Goal: Find specific page/section

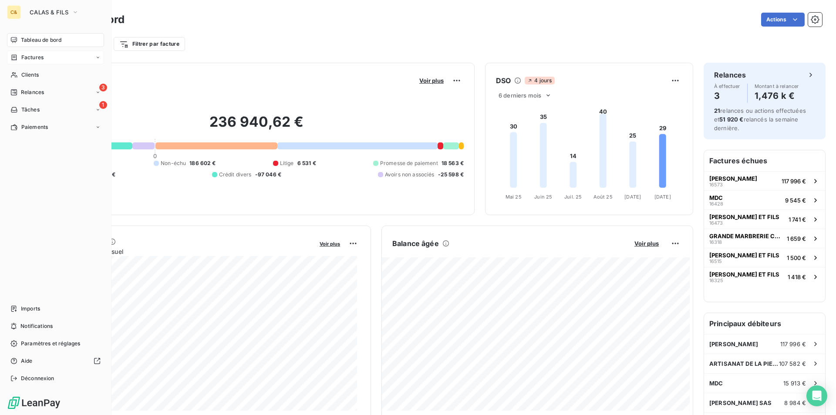
click at [27, 60] on span "Factures" at bounding box center [32, 58] width 22 height 8
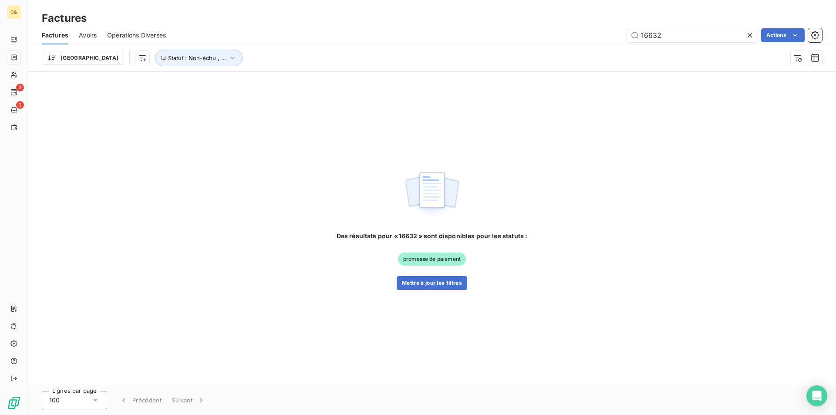
drag, startPoint x: 680, startPoint y: 34, endPoint x: 617, endPoint y: 39, distance: 62.8
click at [617, 39] on div "16632 Actions" at bounding box center [498, 35] width 645 height 14
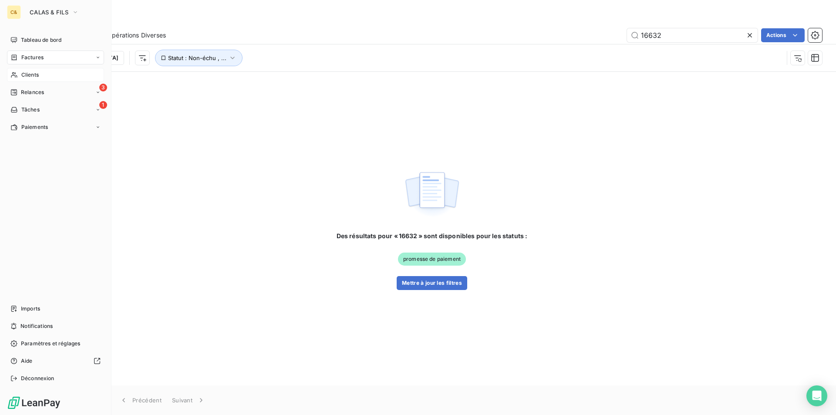
drag, startPoint x: 16, startPoint y: 78, endPoint x: 27, endPoint y: 77, distance: 10.9
click at [17, 78] on div "Clients" at bounding box center [55, 75] width 97 height 14
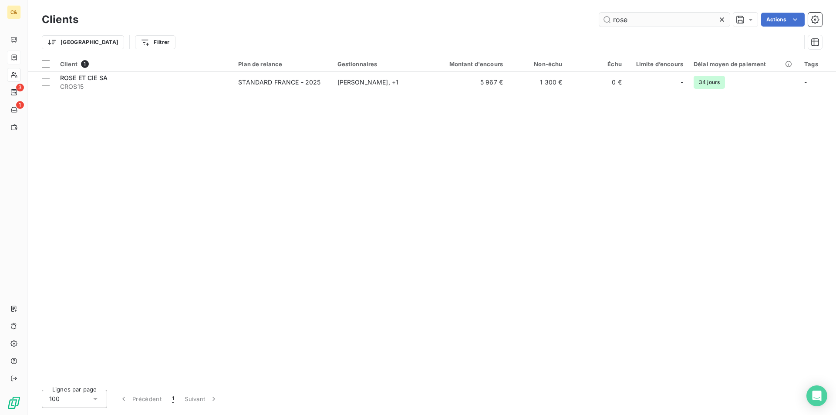
drag, startPoint x: 630, startPoint y: 21, endPoint x: 599, endPoint y: 25, distance: 31.6
click at [599, 25] on input "rose" at bounding box center [664, 20] width 131 height 14
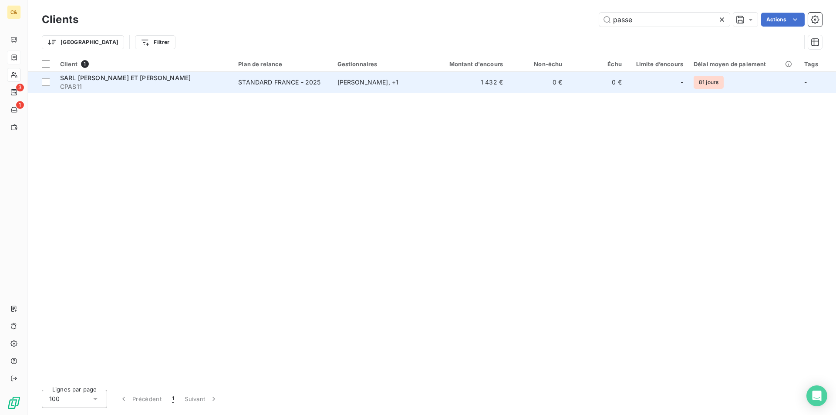
type input "passe"
click at [180, 81] on div "SARL [PERSON_NAME] ET [PERSON_NAME]" at bounding box center [144, 78] width 168 height 9
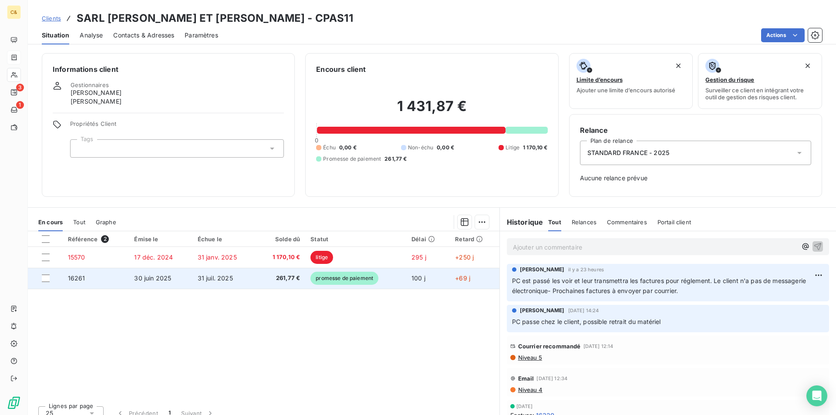
click at [257, 283] on td "261,77 €" at bounding box center [280, 278] width 49 height 21
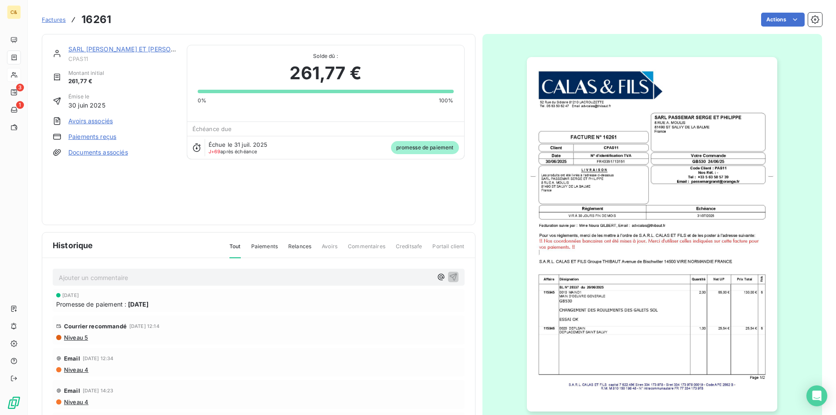
click at [84, 280] on html "C& 3 1 Factures 16261 Actions SARL [PERSON_NAME] ET [PERSON_NAME] CPAS11 Montan…" at bounding box center [418, 207] width 836 height 415
click at [94, 280] on p "Ajouter un commentaire ﻿" at bounding box center [245, 277] width 373 height 11
